Goal: Transaction & Acquisition: Purchase product/service

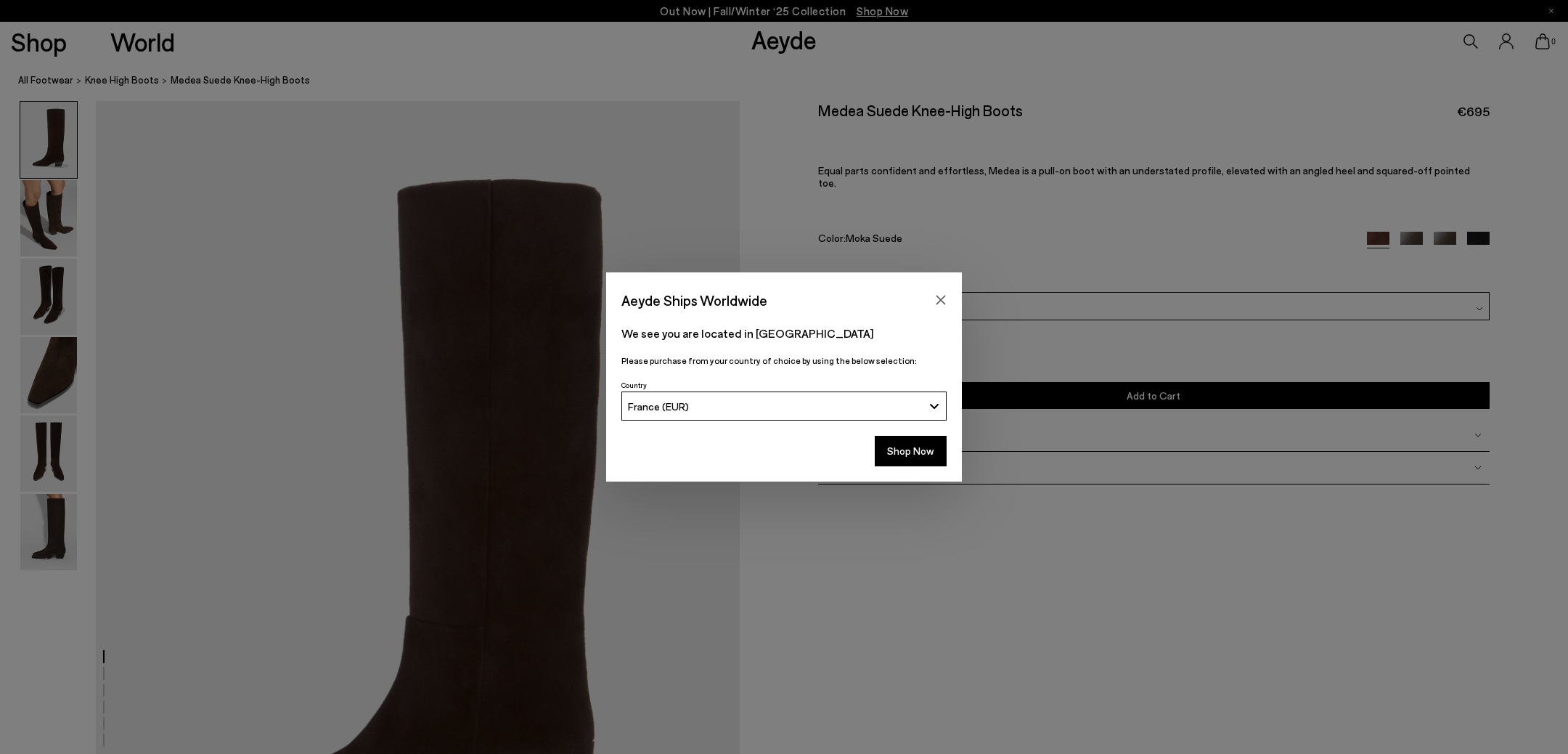
click at [29, 221] on div "Aeyde Ships Worldwide We see you are located in [GEOGRAPHIC_DATA] Please purcha…" at bounding box center [784, 377] width 1568 height 754
click at [50, 222] on div "Aeyde Ships Worldwide We see you are located in [GEOGRAPHIC_DATA] Please purcha…" at bounding box center [784, 377] width 1568 height 754
click at [900, 454] on button "Shop Now" at bounding box center [911, 450] width 72 height 30
click at [942, 303] on icon "Close" at bounding box center [941, 300] width 12 height 12
